Goal: Task Accomplishment & Management: Manage account settings

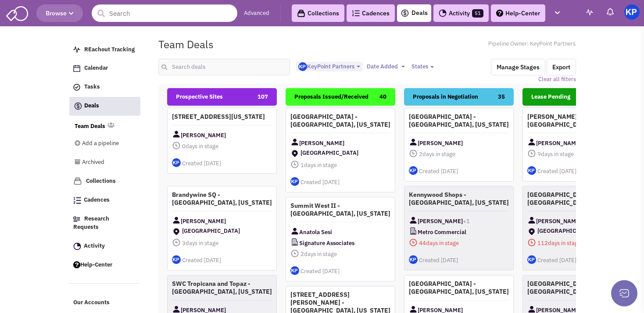
select select "1900"
select select
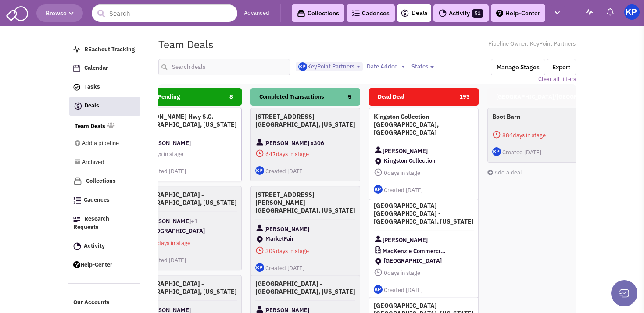
scroll to position [0, 4]
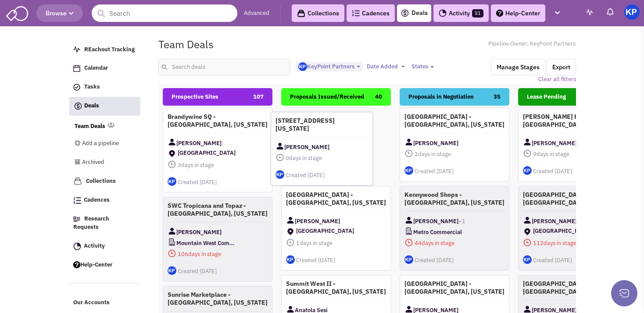
drag, startPoint x: 233, startPoint y: 134, endPoint x: 341, endPoint y: 139, distance: 108.5
click at [341, 139] on div "[STREET_ADDRESS][US_STATE] [PERSON_NAME] 0 days in stage $ 0 Tasks" at bounding box center [322, 149] width 102 height 74
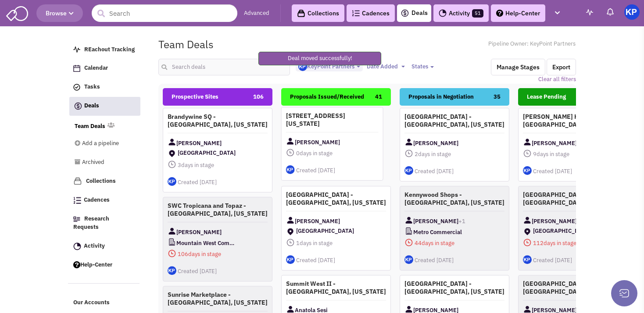
click at [346, 129] on div "[STREET_ADDRESS][US_STATE] [PERSON_NAME] 0 days in stage $ 0 Tasks" at bounding box center [332, 144] width 102 height 74
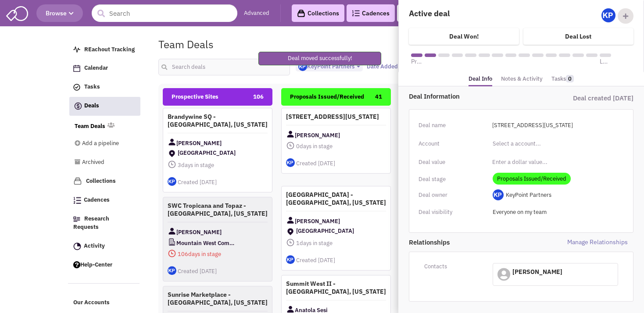
click at [523, 84] on link "Notes & Activity" at bounding box center [522, 79] width 42 height 13
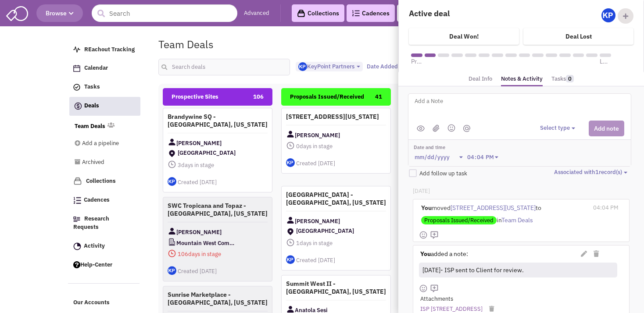
click at [459, 105] on textarea at bounding box center [522, 108] width 217 height 24
type textarea "[DATE]- Proposal issued."
click at [549, 127] on button "Select type" at bounding box center [559, 128] width 38 height 8
click at [550, 166] on div "Log a note" at bounding box center [554, 170] width 22 height 8
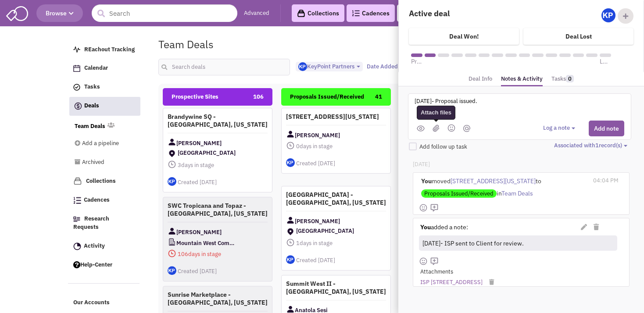
click at [434, 126] on img at bounding box center [436, 128] width 7 height 7
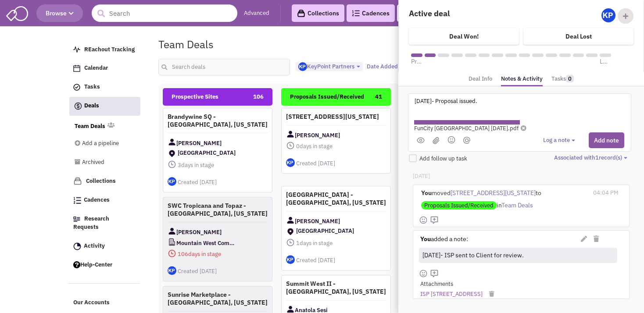
click at [553, 140] on button "Log a note" at bounding box center [560, 140] width 35 height 8
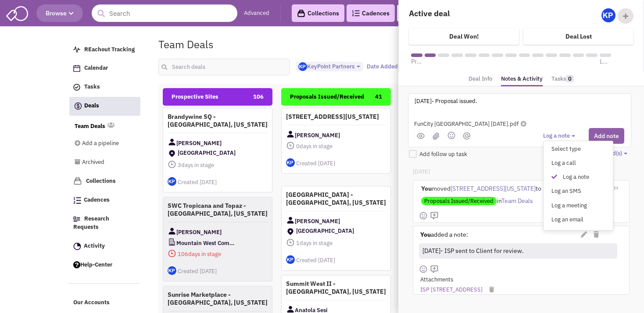
click at [594, 133] on button "Add note" at bounding box center [607, 136] width 36 height 16
